Goal: Feedback & Contribution: Leave review/rating

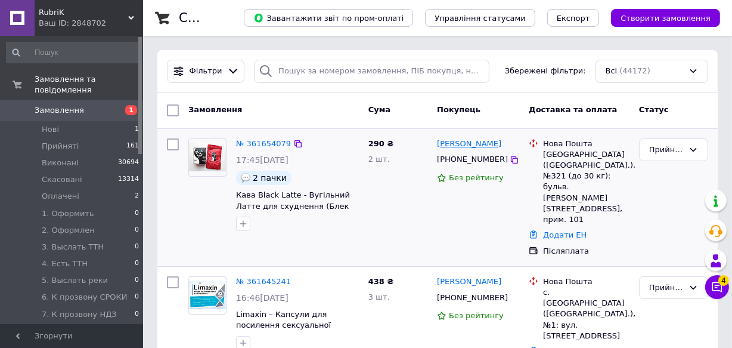
click at [467, 145] on link "Мирослава Ховренко" at bounding box center [469, 143] width 64 height 11
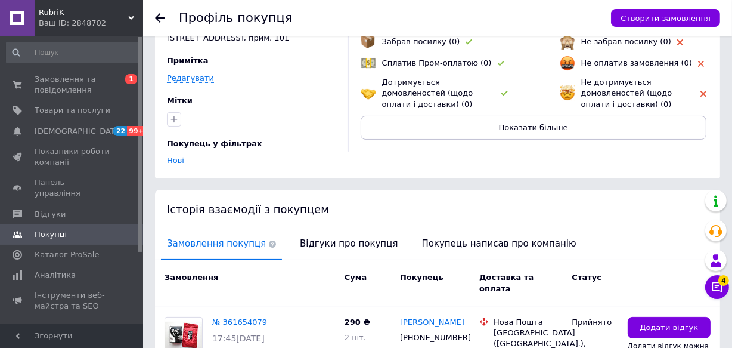
click at [323, 190] on div "Історія взаємодії з покупцем" at bounding box center [437, 209] width 565 height 39
click at [317, 228] on span "Відгуки про покупця" at bounding box center [349, 243] width 110 height 30
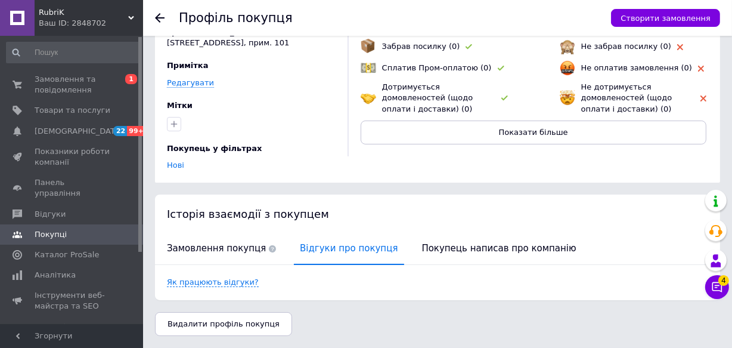
scroll to position [81, 0]
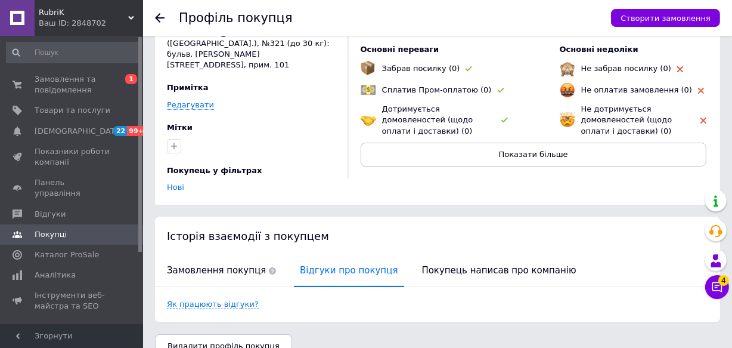
click at [91, 21] on div "Ваш ID: 2848702" at bounding box center [91, 23] width 104 height 11
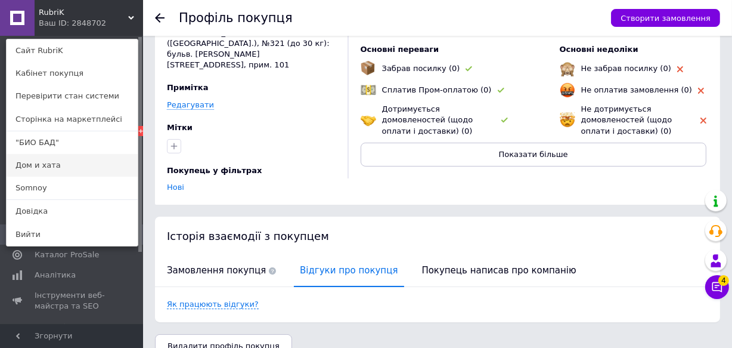
click at [55, 170] on link "Дом и хата" at bounding box center [72, 165] width 131 height 23
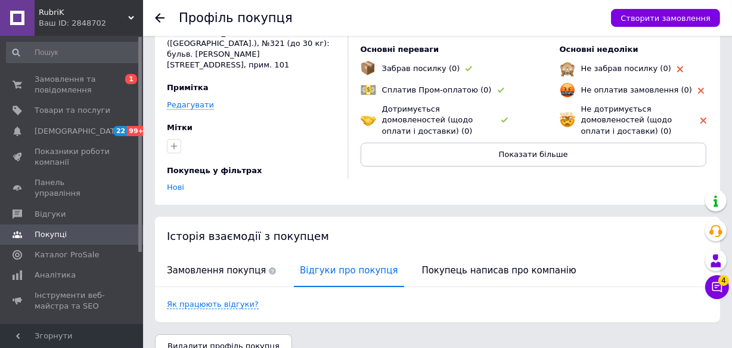
scroll to position [0, 0]
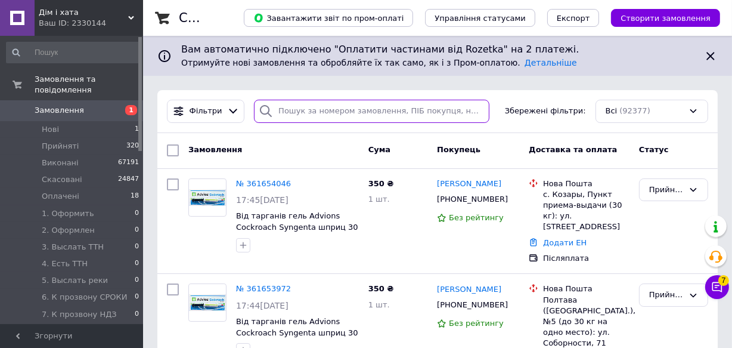
click at [342, 108] on input "search" at bounding box center [371, 111] width 235 height 23
paste input "380984497436"
type input "380984497436"
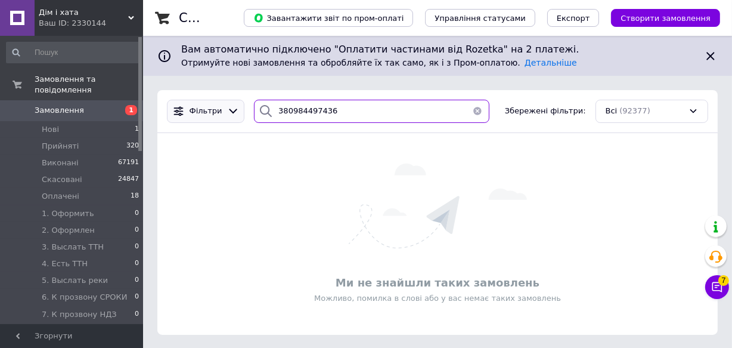
drag, startPoint x: 355, startPoint y: 117, endPoint x: 177, endPoint y: 101, distance: 178.3
click at [177, 101] on div "Фільтри 380984497436 Збережені фільтри: Всі (92377)" at bounding box center [437, 111] width 551 height 23
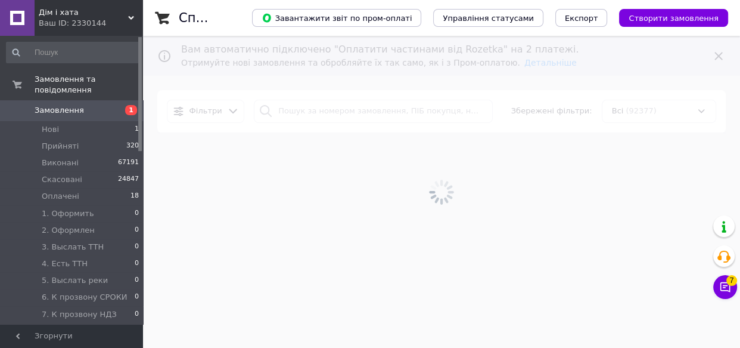
click at [286, 111] on div at bounding box center [441, 192] width 597 height 312
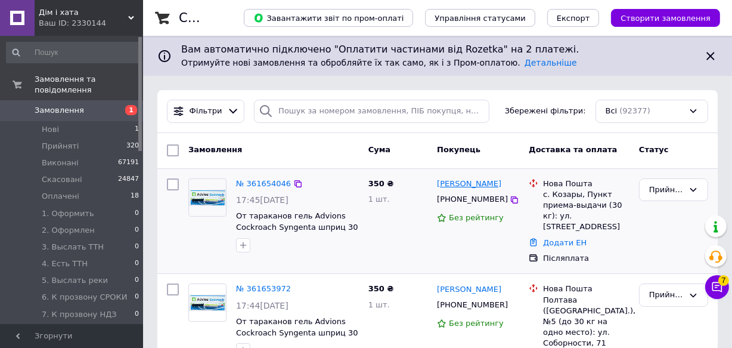
click at [451, 182] on link "Ірина Божок" at bounding box center [469, 183] width 64 height 11
click at [459, 284] on link "Ігор Колесников" at bounding box center [469, 289] width 64 height 11
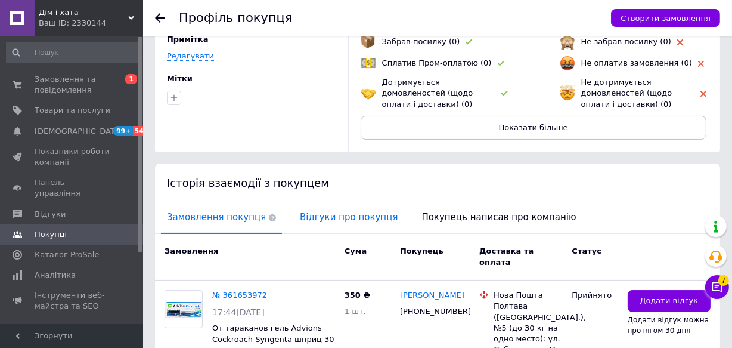
click at [323, 212] on span "Відгуки про покупця" at bounding box center [349, 217] width 110 height 30
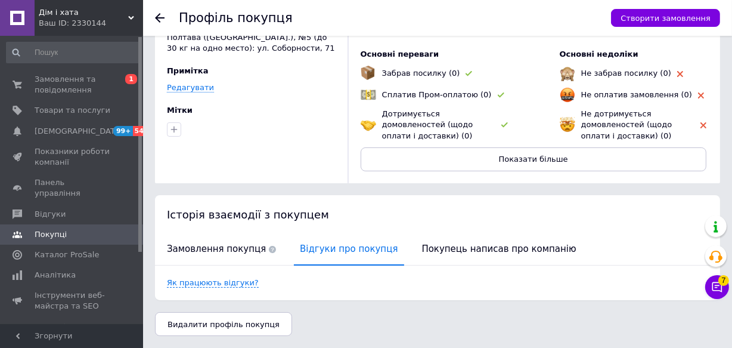
scroll to position [76, 0]
click at [95, 82] on span "Замовлення та повідомлення" at bounding box center [73, 84] width 76 height 21
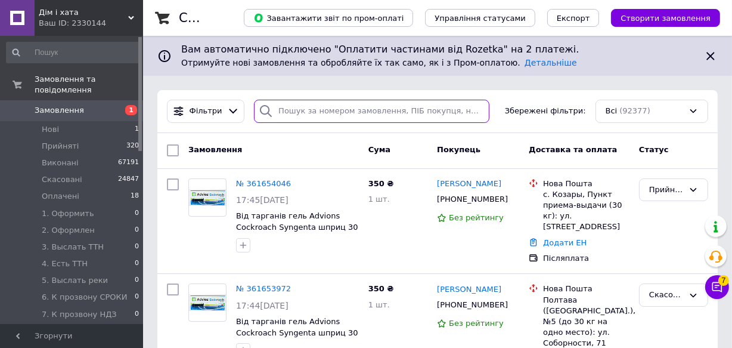
click at [390, 113] on input "search" at bounding box center [371, 111] width 235 height 23
paste input "361419582"
type input "361419582"
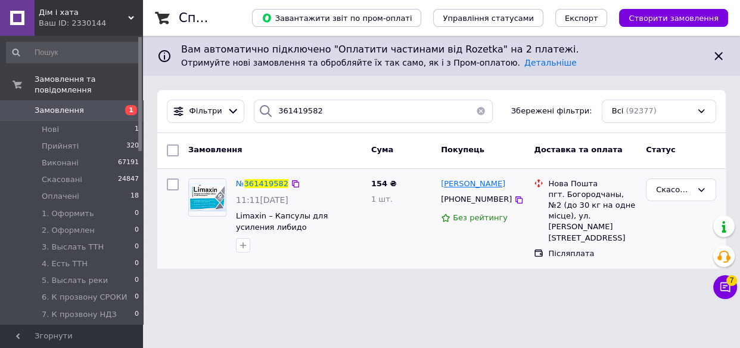
click at [449, 181] on span "Коля Бумба" at bounding box center [473, 183] width 64 height 9
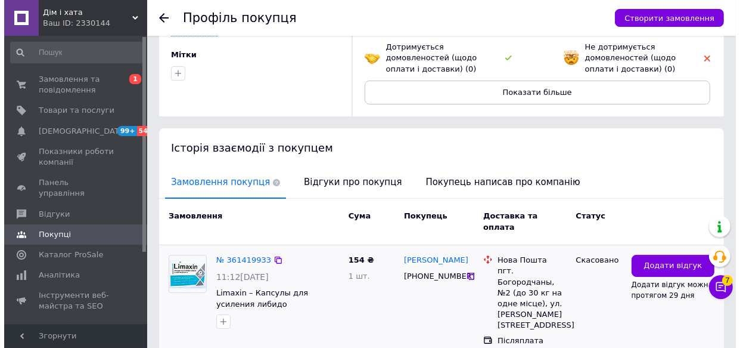
scroll to position [216, 0]
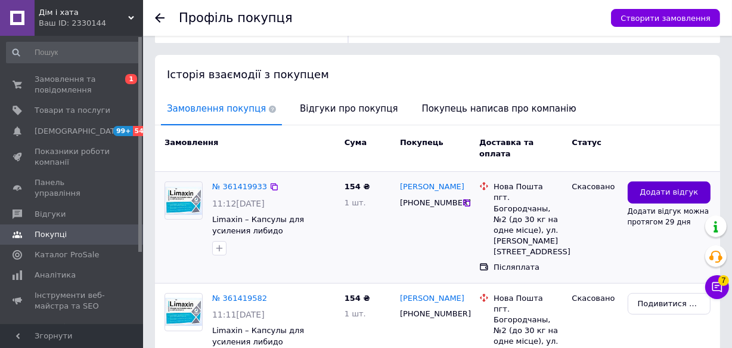
click at [640, 181] on button "Додати відгук" at bounding box center [669, 192] width 83 height 22
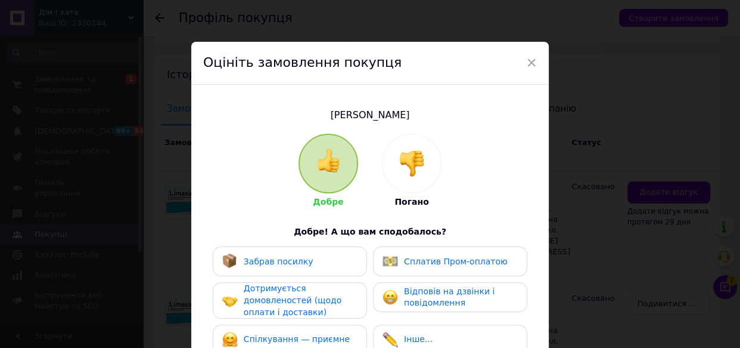
click at [427, 135] on div at bounding box center [412, 163] width 58 height 58
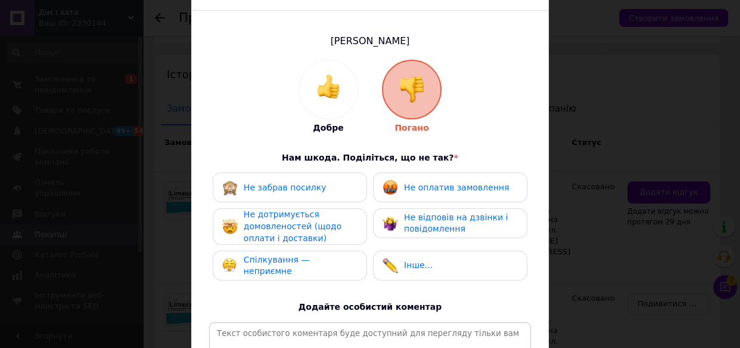
scroll to position [108, 0]
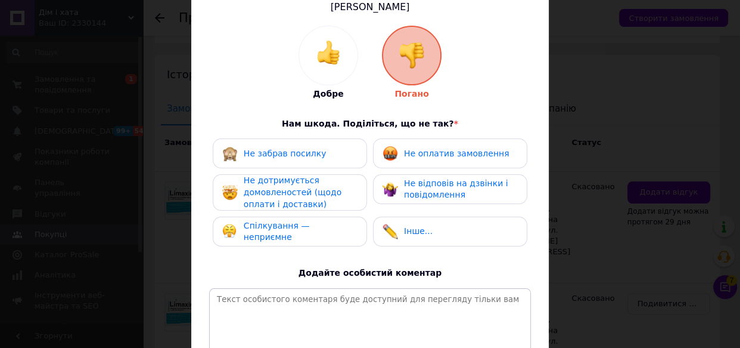
click at [416, 152] on span "Не оплатив замовлення" at bounding box center [456, 153] width 105 height 10
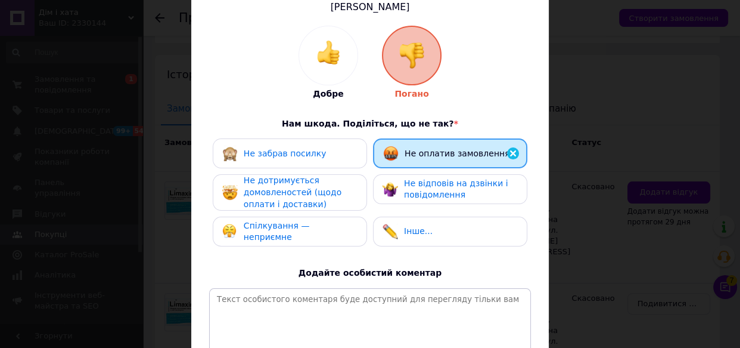
drag, startPoint x: 334, startPoint y: 181, endPoint x: 446, endPoint y: 212, distance: 116.1
click at [336, 181] on div "Не дотримується домовленостей (щодо оплати і доставки)" at bounding box center [300, 192] width 113 height 35
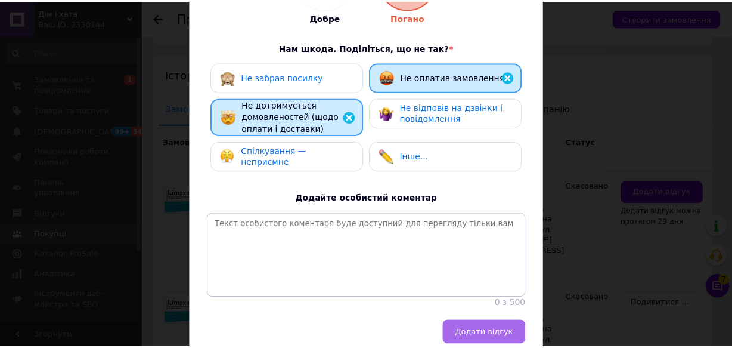
scroll to position [250, 0]
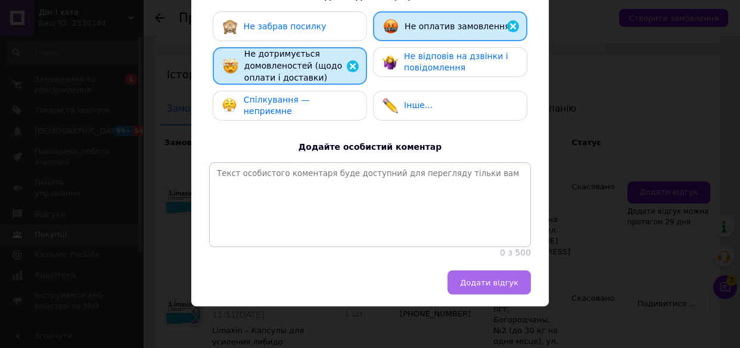
click at [476, 287] on button "Додати відгук" at bounding box center [489, 282] width 83 height 24
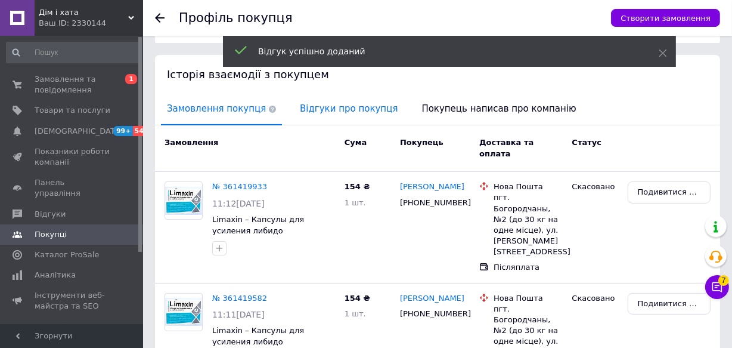
click at [316, 107] on span "Відгуки про покупця" at bounding box center [349, 109] width 110 height 30
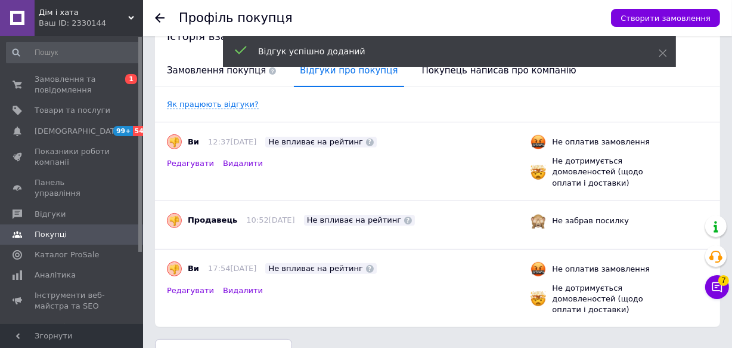
scroll to position [281, 0]
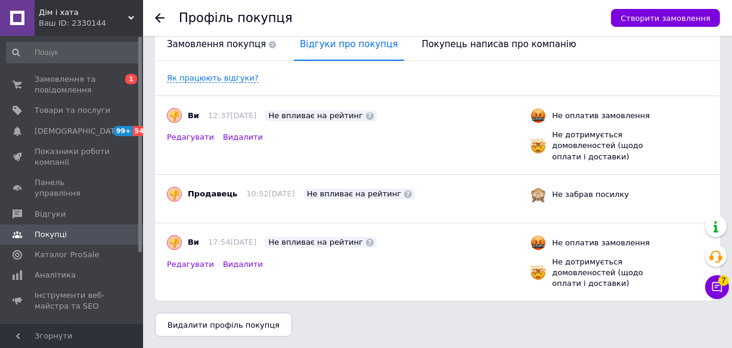
click at [89, 20] on div "Ваш ID: 2330144" at bounding box center [91, 23] width 104 height 11
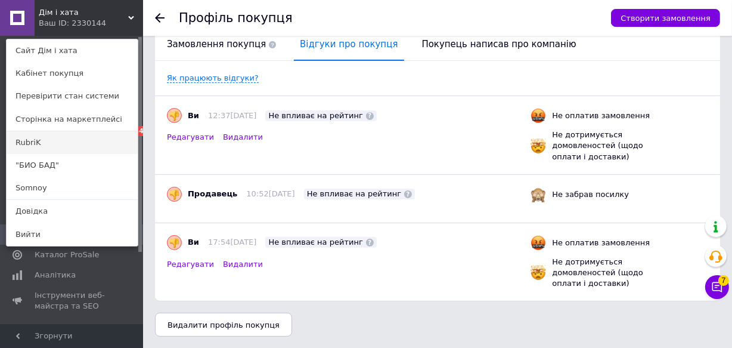
click at [55, 143] on link "RubriK" at bounding box center [72, 142] width 131 height 23
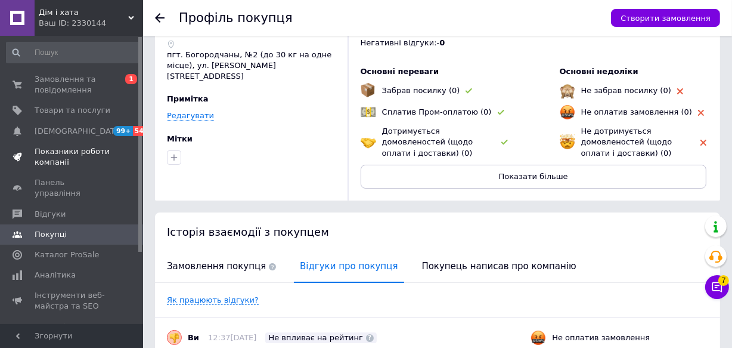
scroll to position [10, 0]
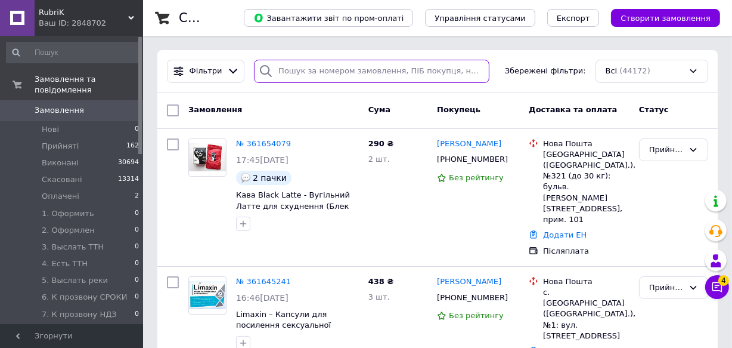
click at [367, 75] on input "search" at bounding box center [371, 71] width 235 height 23
paste input "361436412"
type input "361436412"
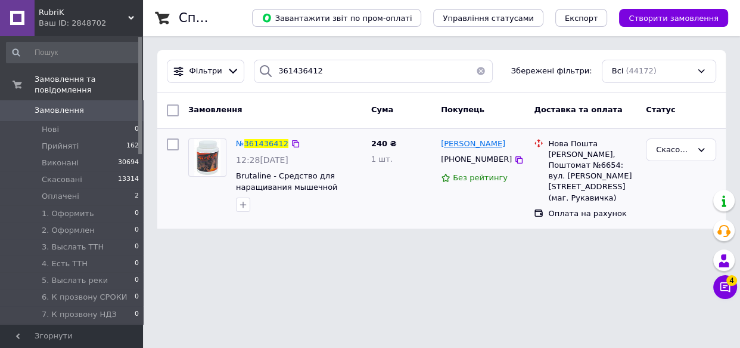
click at [454, 144] on span "Віталій Шейчук" at bounding box center [473, 143] width 64 height 9
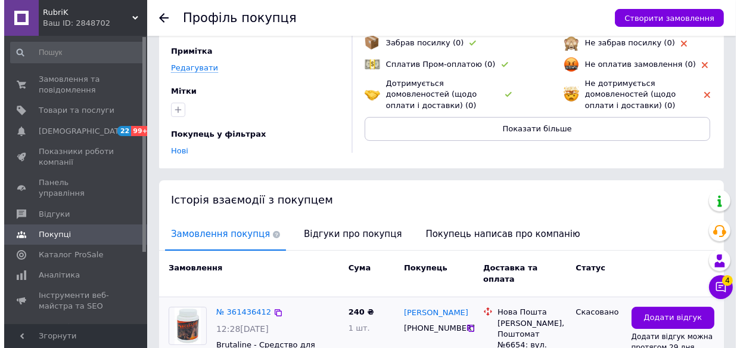
scroll to position [162, 0]
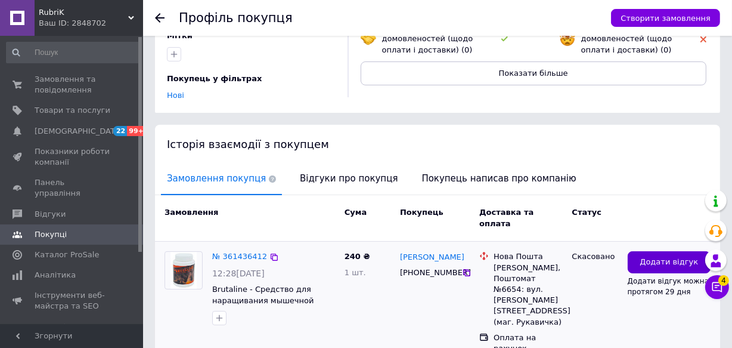
click at [632, 251] on button "Додати відгук" at bounding box center [669, 262] width 83 height 22
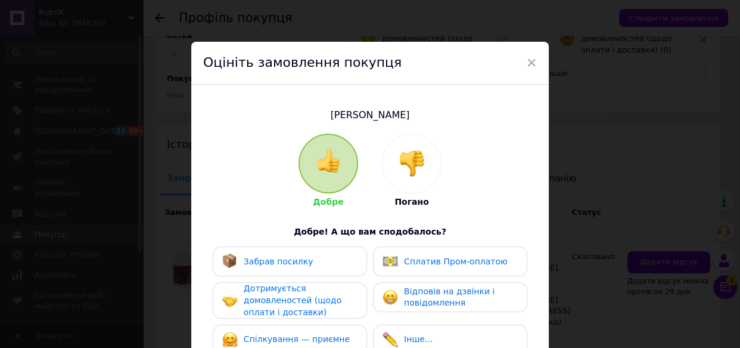
click at [395, 163] on div at bounding box center [412, 163] width 58 height 58
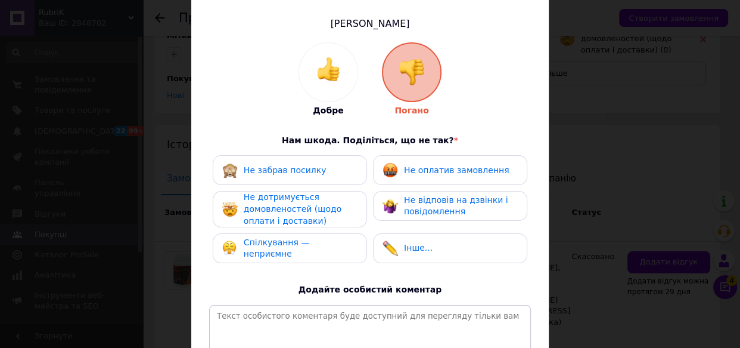
scroll to position [108, 0]
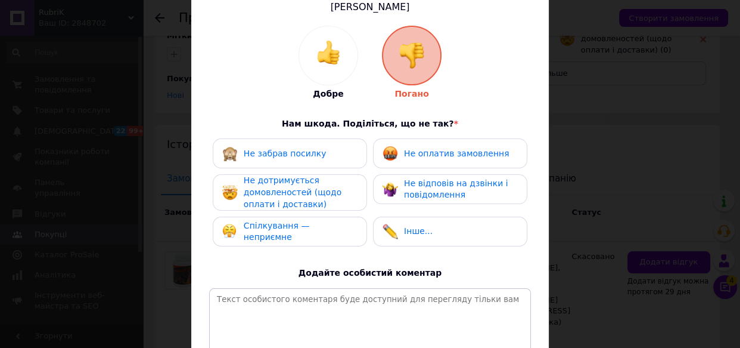
drag, startPoint x: 439, startPoint y: 156, endPoint x: 334, endPoint y: 178, distance: 107.3
click at [439, 155] on span "Не оплатив замовлення" at bounding box center [456, 153] width 105 height 10
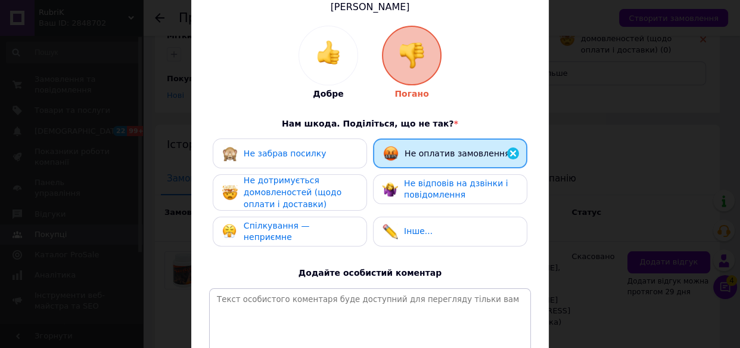
drag, startPoint x: 333, startPoint y: 185, endPoint x: 340, endPoint y: 185, distance: 7.2
click at [334, 185] on div "Не дотримується домовленостей (щодо оплати і доставки)" at bounding box center [300, 192] width 113 height 35
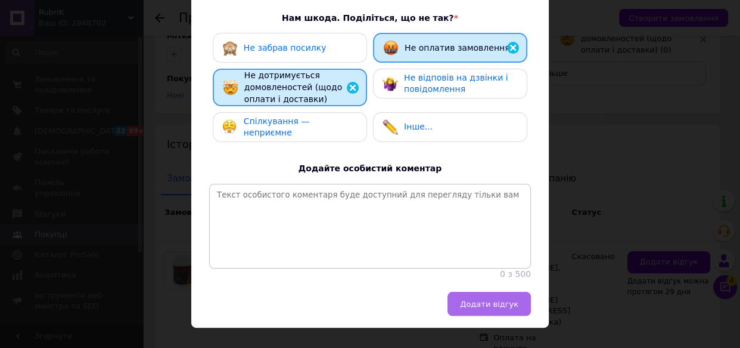
scroll to position [250, 0]
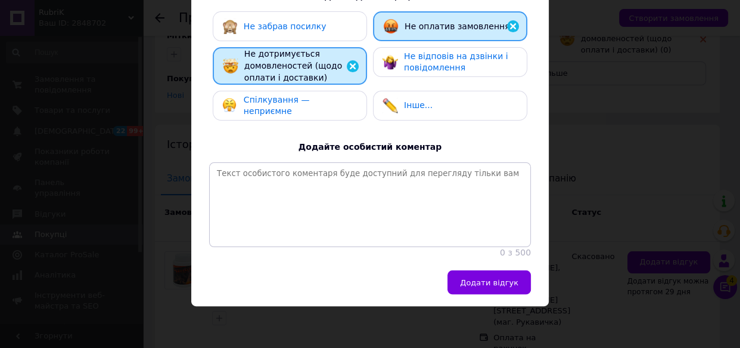
click at [479, 289] on button "Додати відгук" at bounding box center [489, 282] width 83 height 24
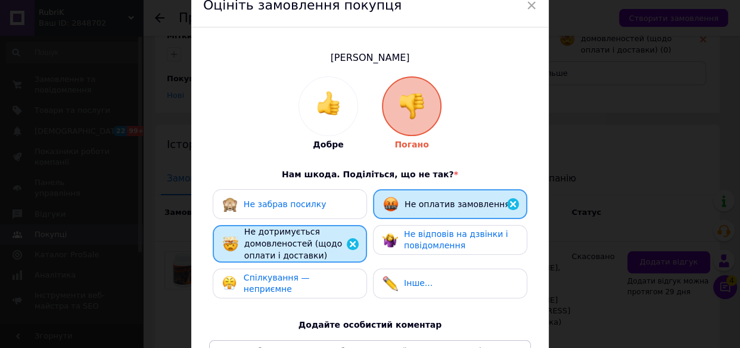
scroll to position [0, 0]
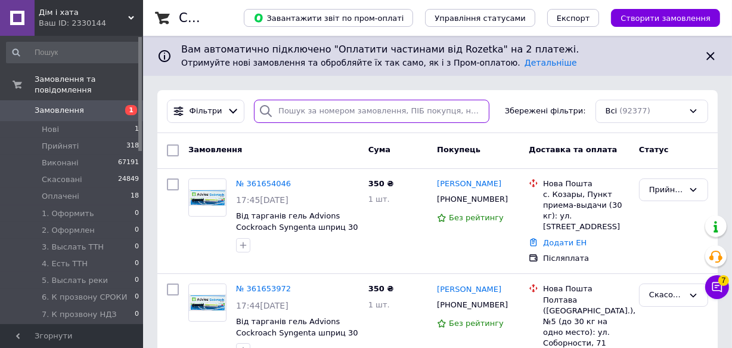
click at [330, 113] on input "search" at bounding box center [371, 111] width 235 height 23
paste input "361439614"
type input "361439614"
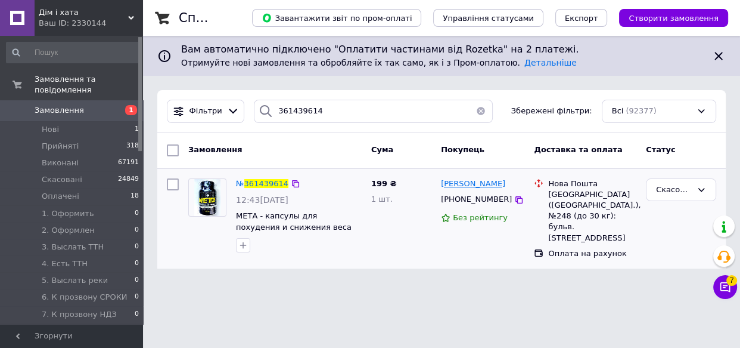
click at [449, 179] on span "Марина Крушинська" at bounding box center [473, 183] width 64 height 9
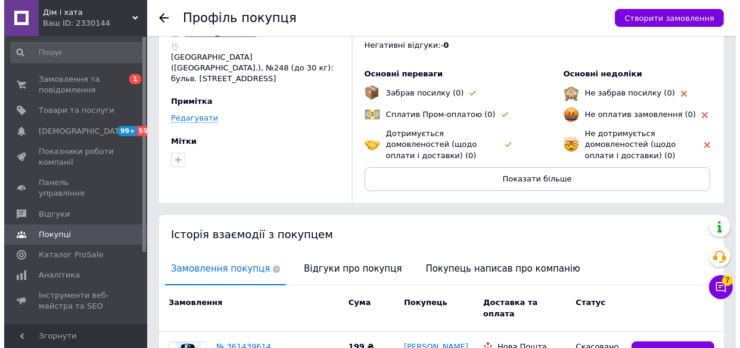
scroll to position [162, 0]
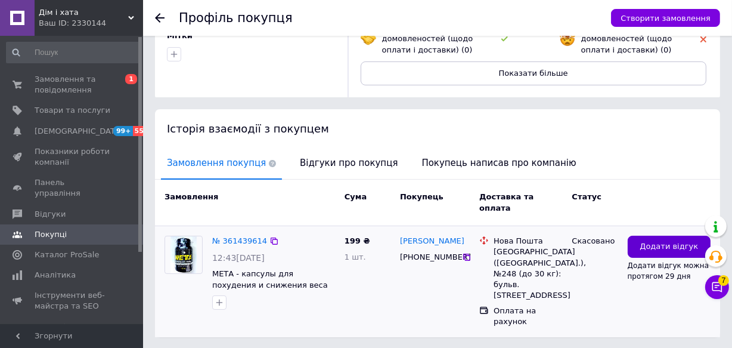
click at [646, 241] on span "Додати відгук" at bounding box center [669, 246] width 58 height 11
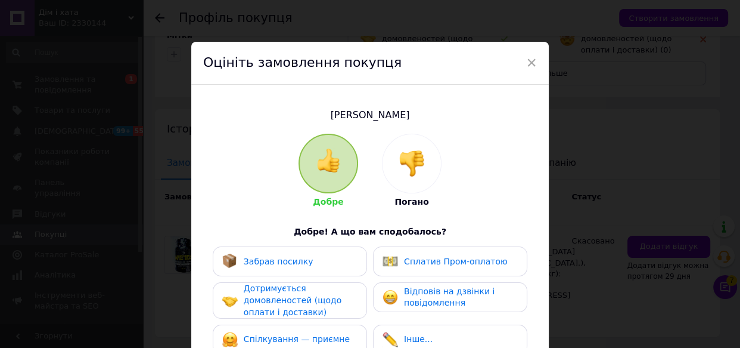
click at [418, 162] on img at bounding box center [412, 163] width 26 height 26
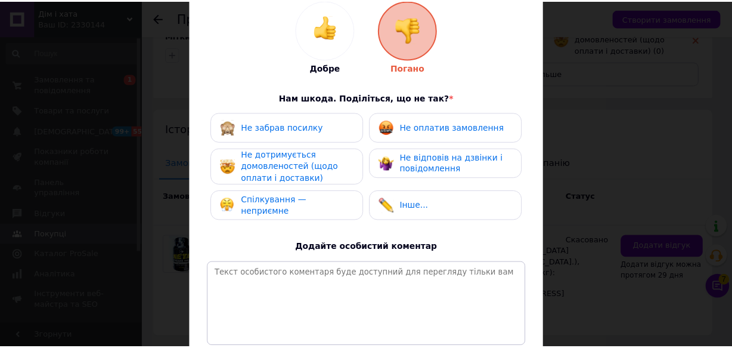
scroll to position [216, 0]
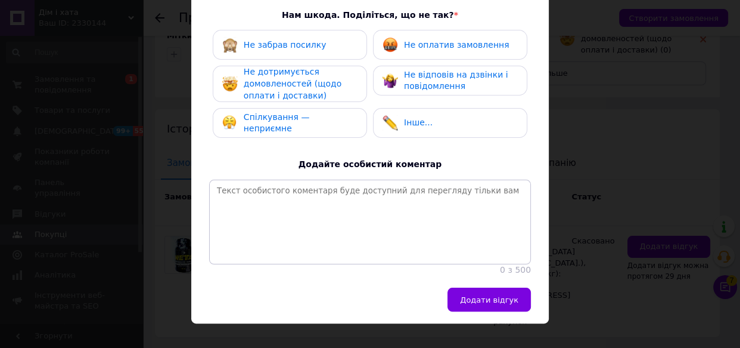
drag, startPoint x: 423, startPoint y: 43, endPoint x: 352, endPoint y: 69, distance: 76.0
click at [420, 43] on span "Не оплатив замовлення" at bounding box center [456, 45] width 105 height 10
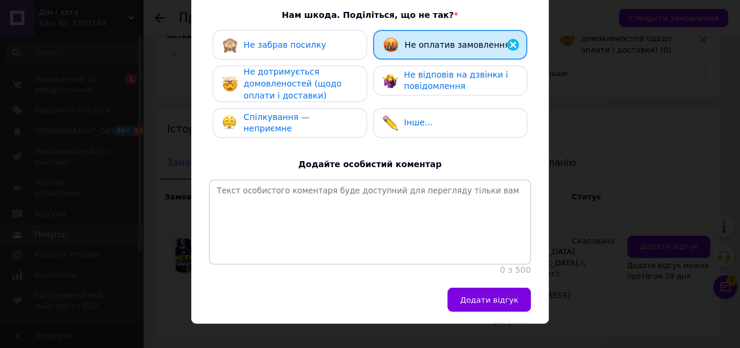
click at [325, 89] on span "Не дотримується домовленостей (щодо оплати і доставки)" at bounding box center [293, 83] width 98 height 33
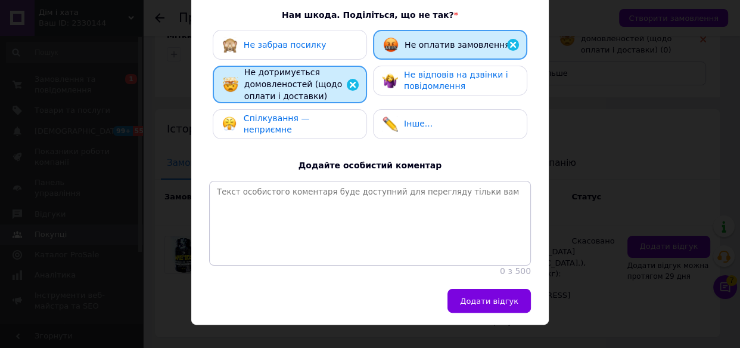
click at [500, 305] on span "Додати відгук" at bounding box center [489, 300] width 58 height 9
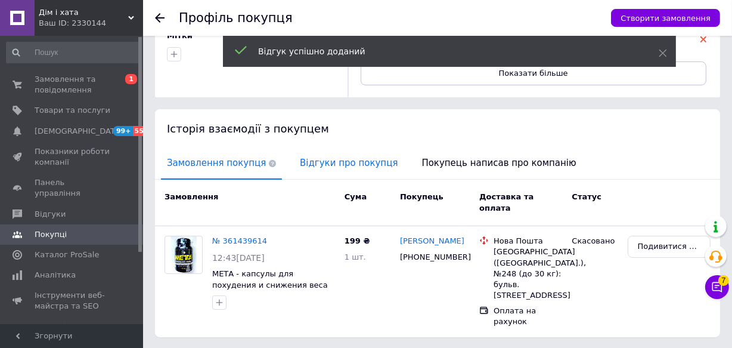
click at [303, 165] on span "Відгуки про покупця" at bounding box center [349, 163] width 110 height 30
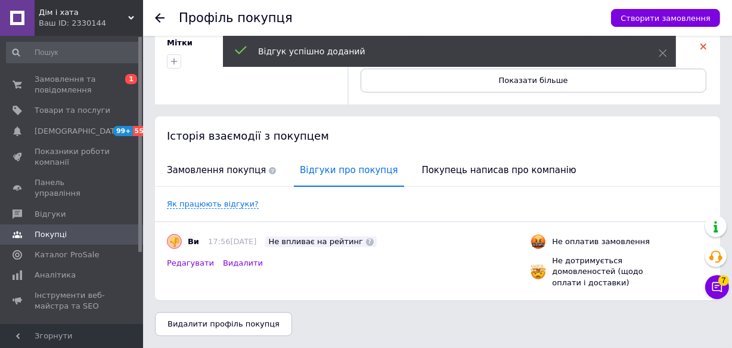
scroll to position [155, 0]
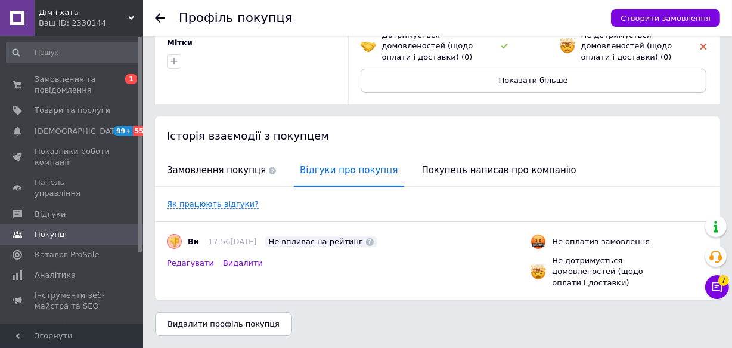
click at [101, 20] on div "Ваш ID: 2330144" at bounding box center [91, 23] width 104 height 11
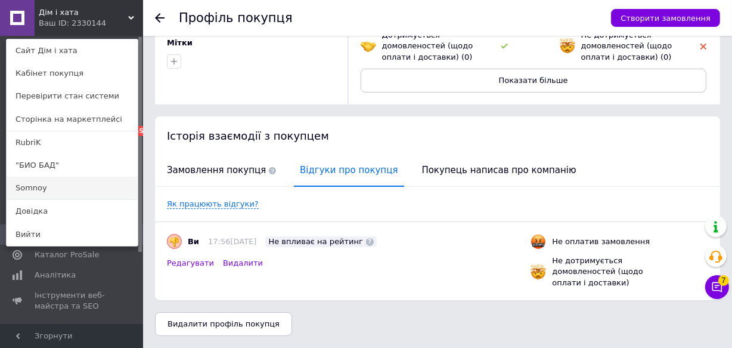
click at [72, 187] on link "Somnoy" at bounding box center [72, 187] width 131 height 23
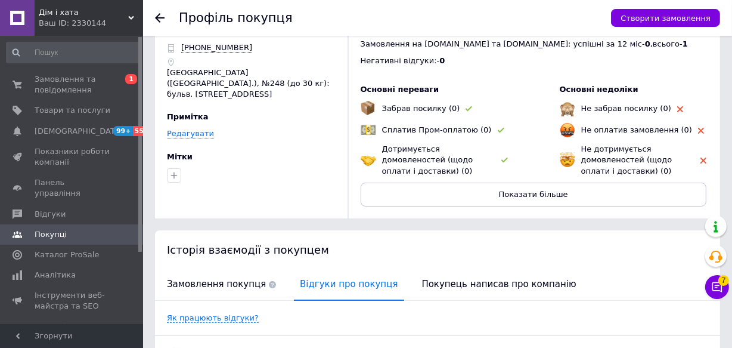
scroll to position [0, 0]
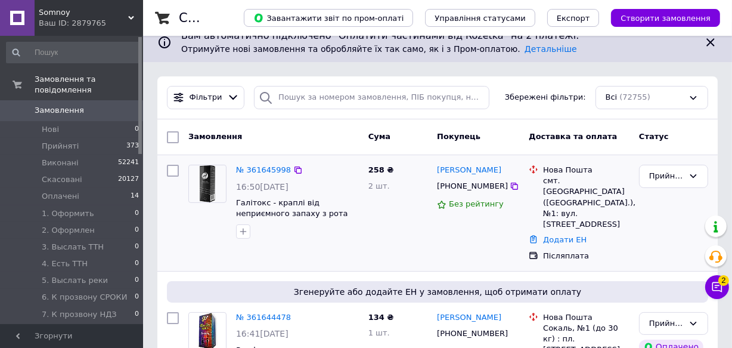
scroll to position [162, 0]
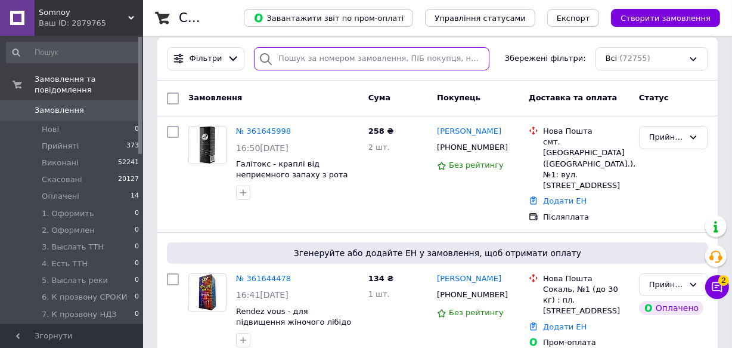
click at [333, 60] on input "search" at bounding box center [371, 58] width 235 height 23
paste input "361441915"
type input "361441915"
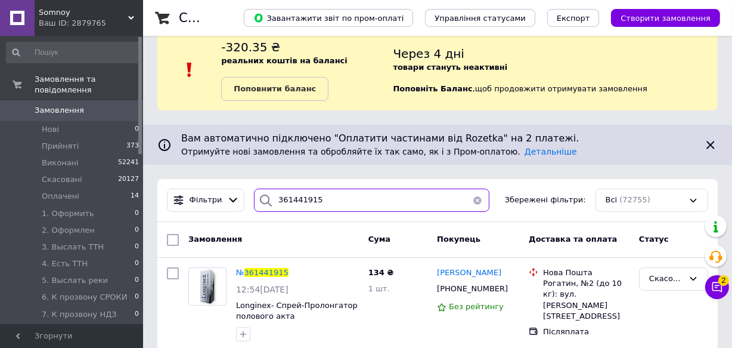
scroll to position [38, 0]
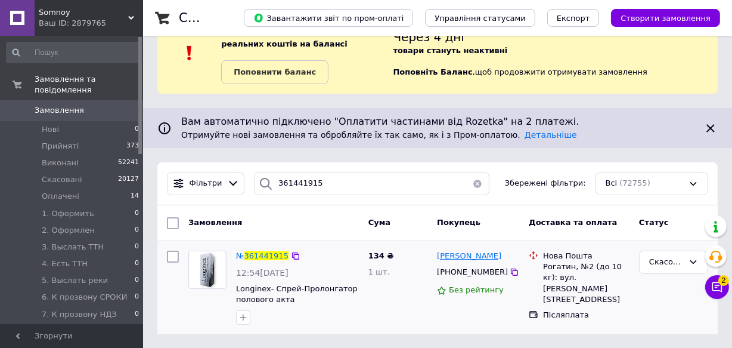
click at [462, 253] on span "[PERSON_NAME]" at bounding box center [469, 255] width 64 height 9
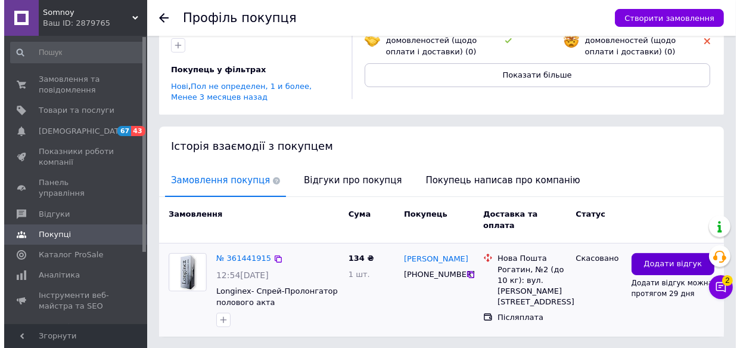
scroll to position [162, 0]
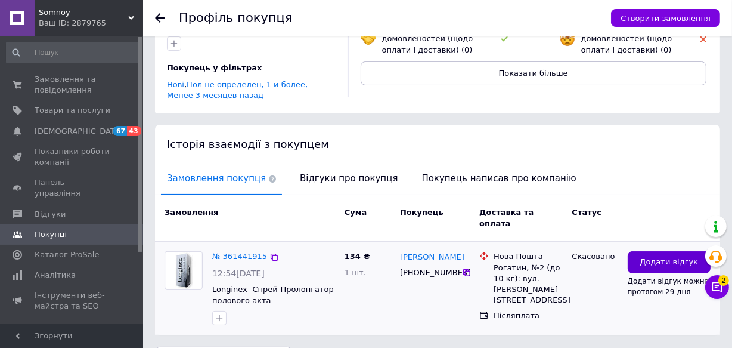
click at [655, 256] on span "Додати відгук" at bounding box center [669, 261] width 58 height 11
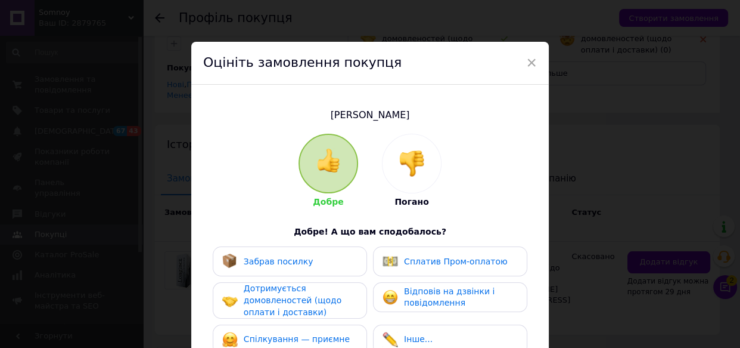
drag, startPoint x: 396, startPoint y: 169, endPoint x: 414, endPoint y: 179, distance: 20.6
click at [399, 169] on img at bounding box center [412, 163] width 26 height 26
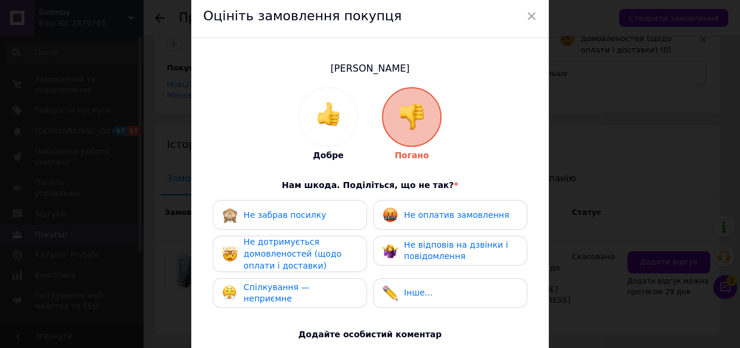
scroll to position [108, 0]
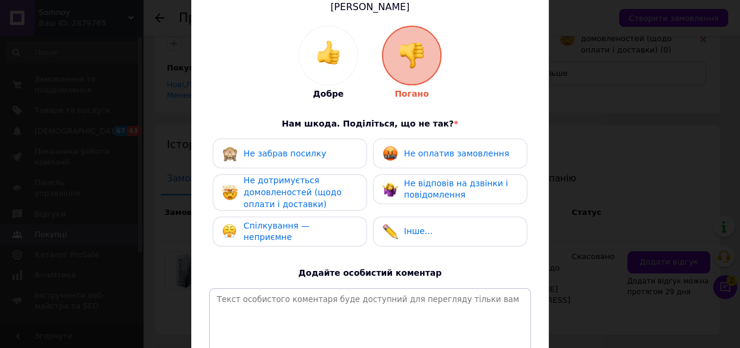
click at [417, 157] on span "Не оплатив замовлення" at bounding box center [456, 153] width 105 height 10
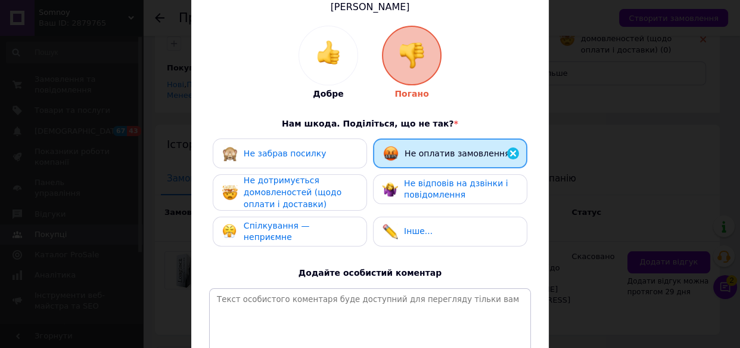
drag, startPoint x: 268, startPoint y: 191, endPoint x: 417, endPoint y: 206, distance: 149.8
click at [271, 191] on span "Не дотримується домовленостей (щодо оплати і доставки)" at bounding box center [293, 191] width 98 height 33
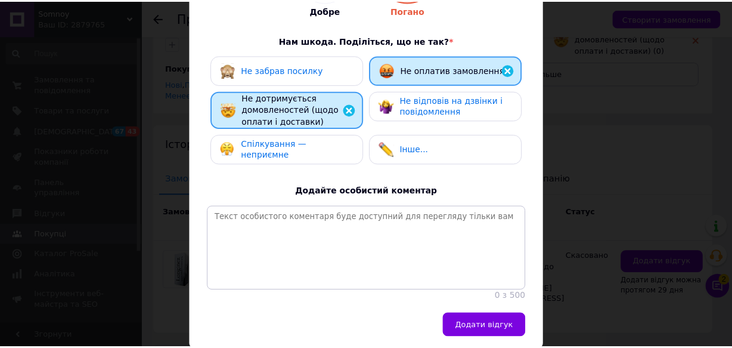
scroll to position [216, 0]
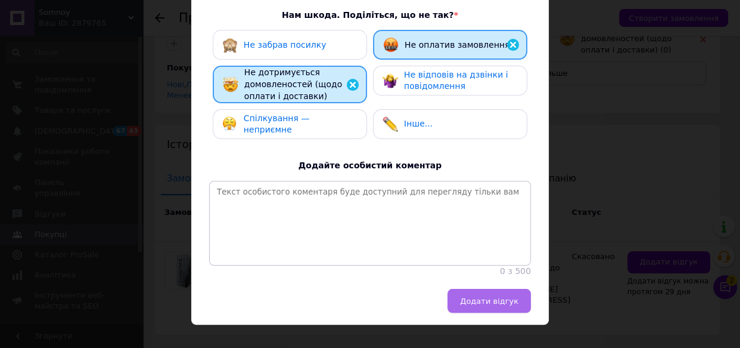
click at [486, 305] on span "Додати відгук" at bounding box center [489, 300] width 58 height 9
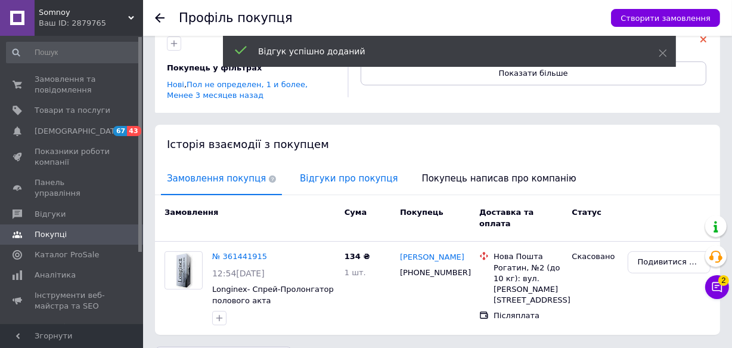
click at [307, 163] on span "Відгуки про покупця" at bounding box center [349, 178] width 110 height 30
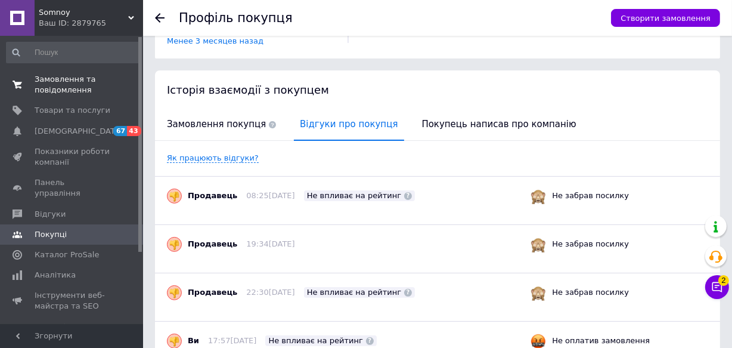
click at [96, 92] on span "Замовлення та повідомлення" at bounding box center [73, 84] width 76 height 21
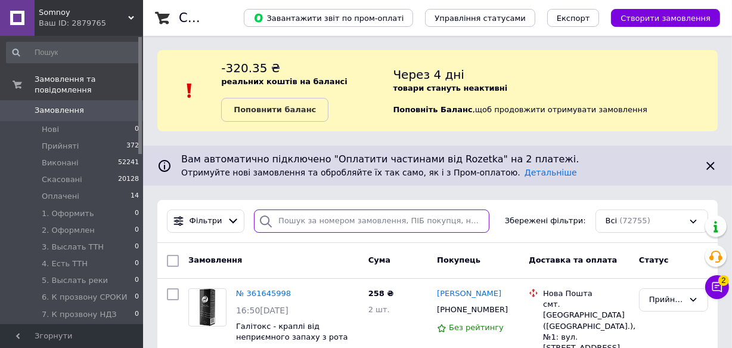
click at [322, 222] on input "search" at bounding box center [371, 220] width 235 height 23
paste input "361479093"
type input "361479093"
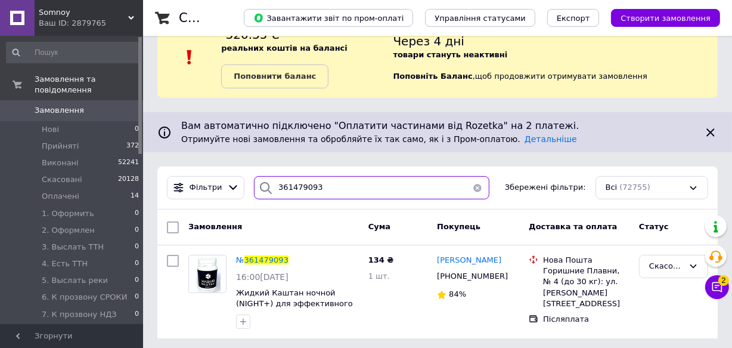
scroll to position [38, 0]
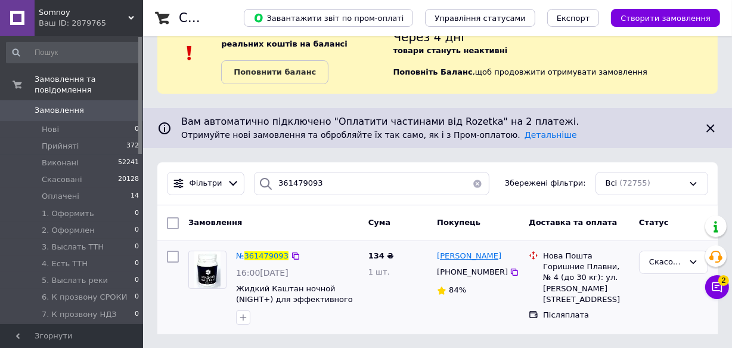
click at [469, 252] on span "[PERSON_NAME]" at bounding box center [469, 255] width 64 height 9
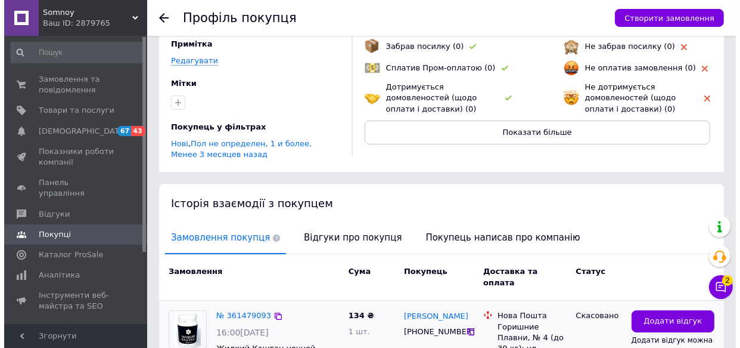
scroll to position [185, 0]
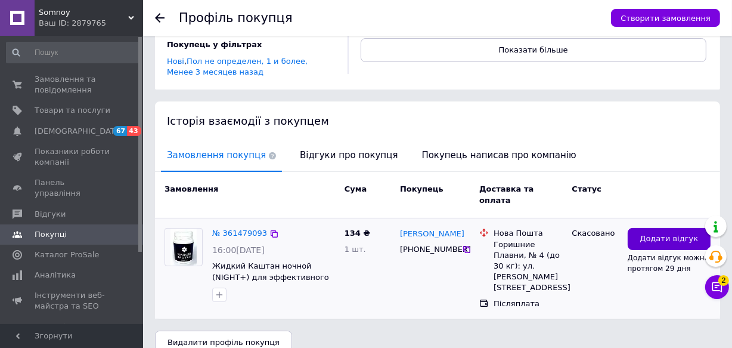
click at [634, 229] on button "Додати відгук" at bounding box center [669, 239] width 83 height 22
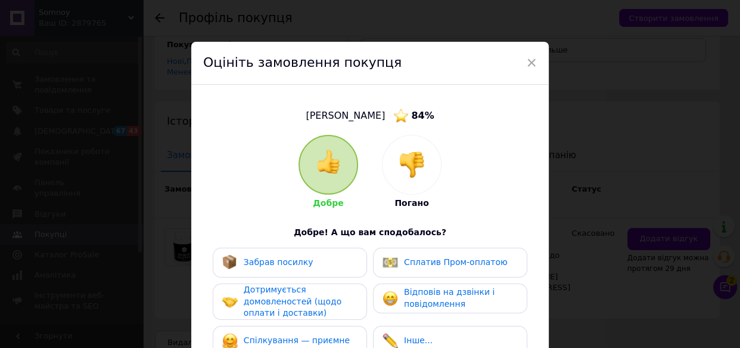
click at [411, 163] on img at bounding box center [412, 164] width 26 height 26
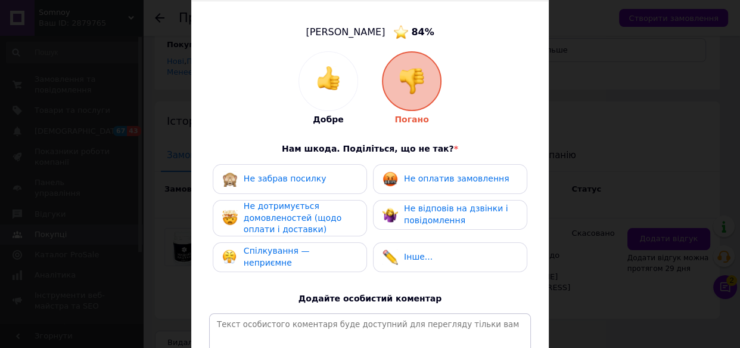
scroll to position [108, 0]
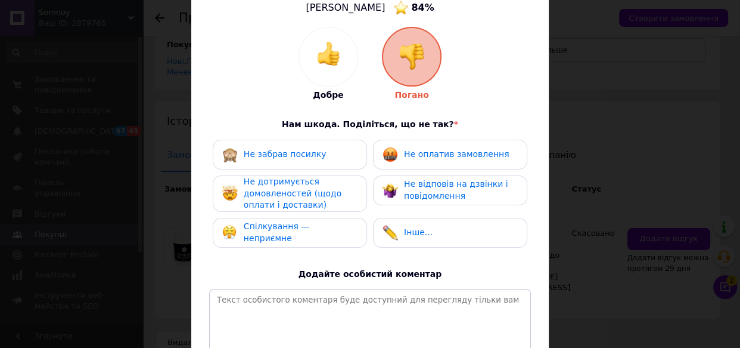
click at [410, 157] on span "Не оплатив замовлення" at bounding box center [456, 154] width 105 height 10
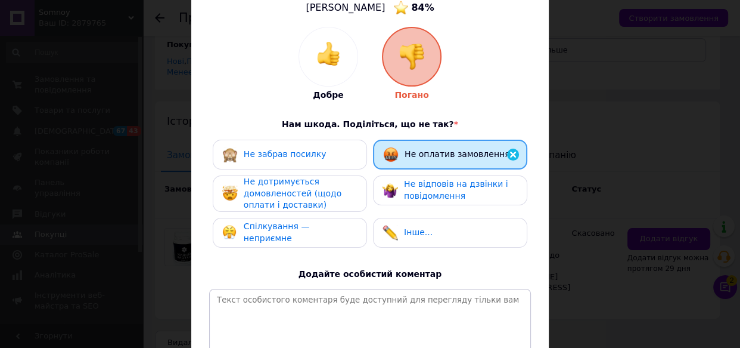
click at [320, 179] on div "Не дотримується домовленостей (щодо оплати і доставки)" at bounding box center [300, 193] width 113 height 35
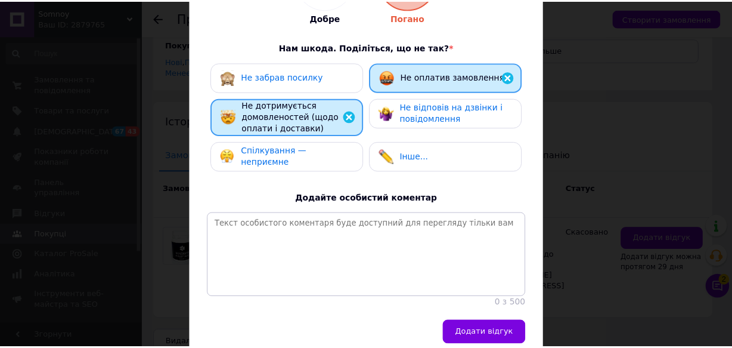
scroll to position [216, 0]
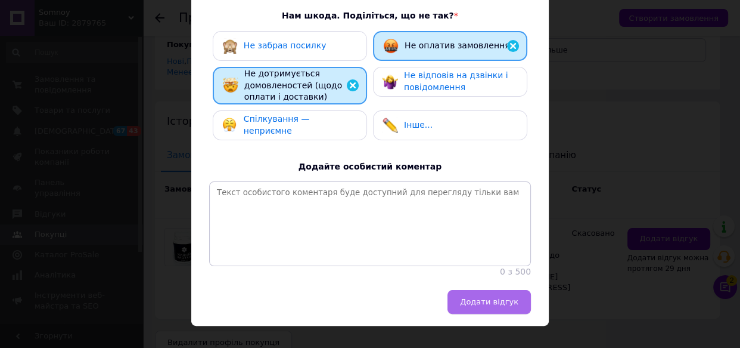
click at [491, 306] on span "Додати відгук" at bounding box center [489, 301] width 58 height 9
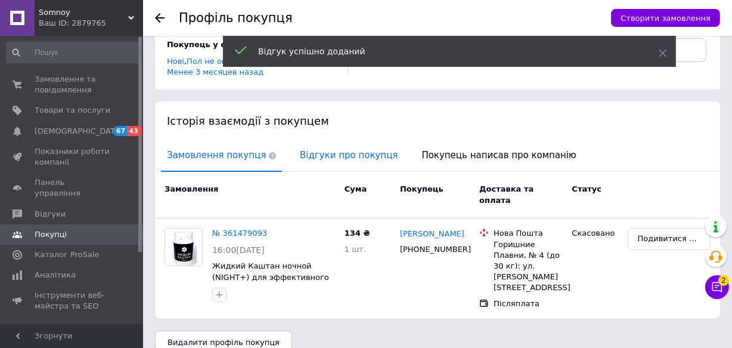
click at [315, 160] on span "Відгуки про покупця" at bounding box center [349, 155] width 110 height 30
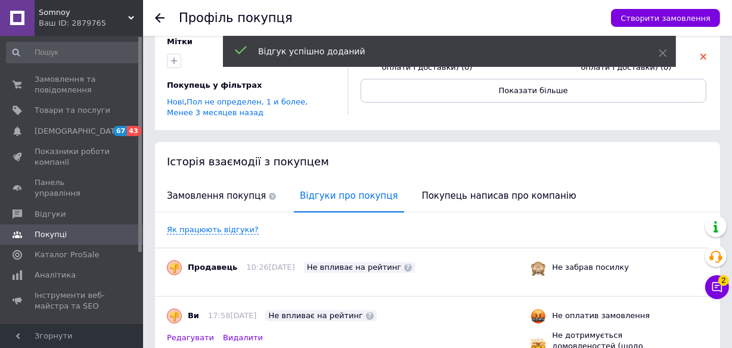
scroll to position [110, 0]
